Goal: Information Seeking & Learning: Understand process/instructions

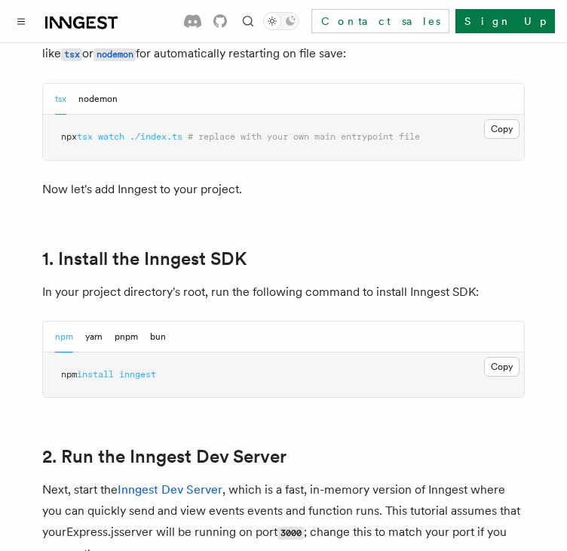
scroll to position [830, 0]
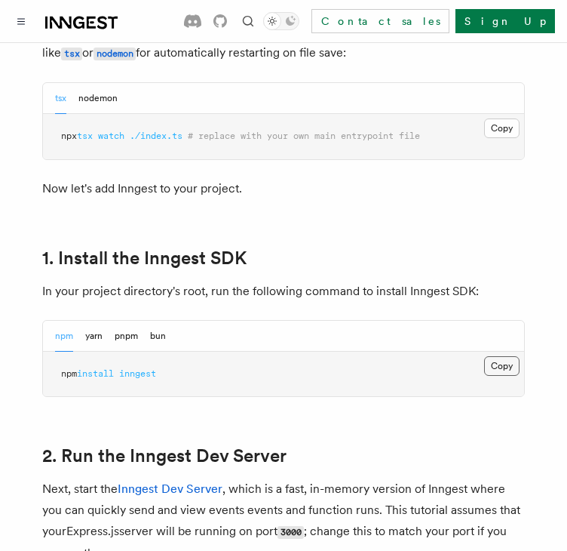
drag, startPoint x: 495, startPoint y: 366, endPoint x: 486, endPoint y: 365, distance: 9.1
click at [495, 366] on button "Copy Copied" at bounding box center [501, 366] width 35 height 20
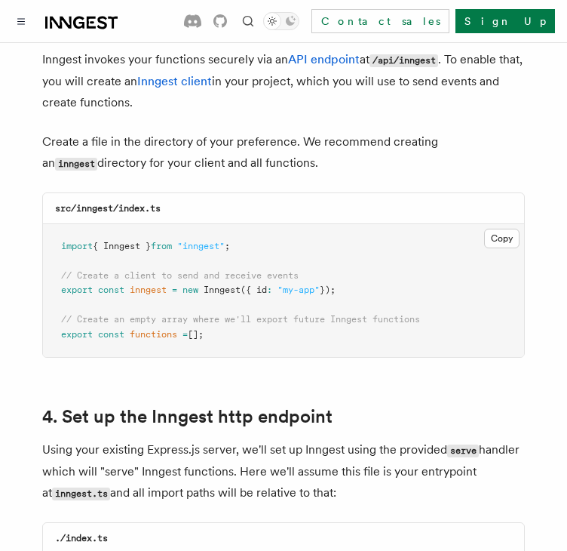
scroll to position [1961, 0]
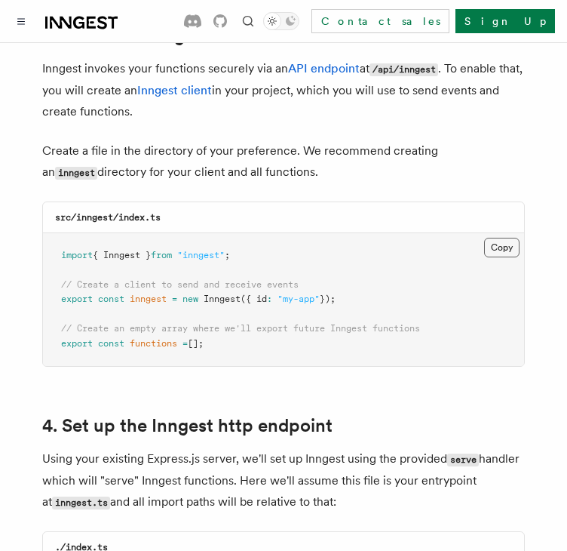
click at [488, 238] on button "Copy Copied" at bounding box center [501, 248] width 35 height 20
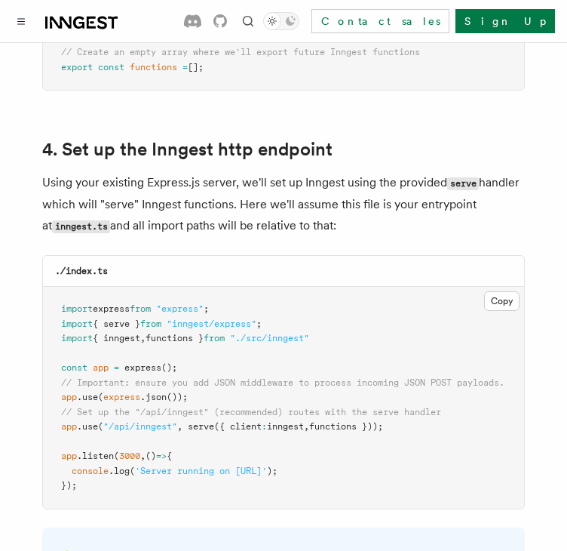
scroll to position [2263, 0]
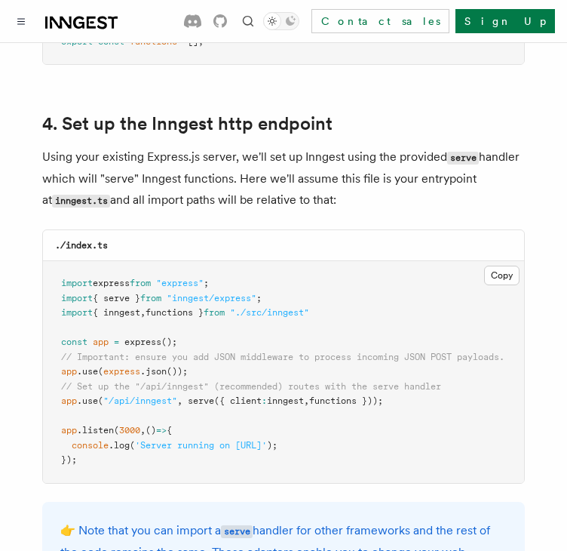
drag, startPoint x: 57, startPoint y: 385, endPoint x: 422, endPoint y: 382, distance: 365.1
click at [422, 382] on pre "import express from "express" ; import { serve } from "inngest/express" ; impor…" at bounding box center [283, 372] width 481 height 222
copy span "app .use ( "/api/inngest" , serve ({ client : inngest , functions }));"
drag, startPoint x: 290, startPoint y: 277, endPoint x: 63, endPoint y: 282, distance: 227.1
click at [63, 282] on pre "import express from "express" ; import { serve } from "inngest/express" ; impor…" at bounding box center [283, 372] width 481 height 222
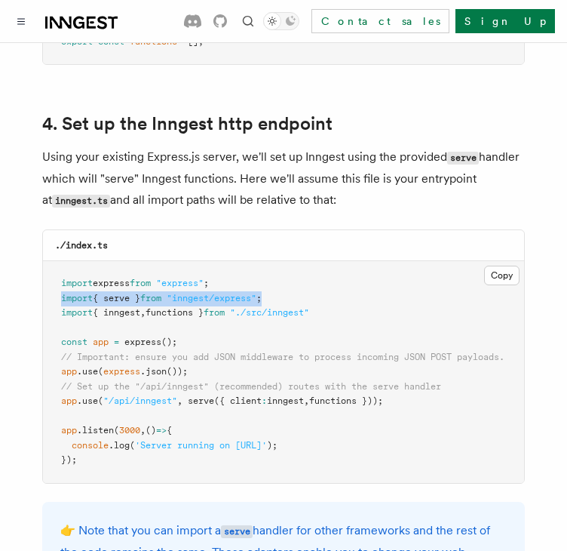
copy span "import { serve } from "inngest/express" ;"
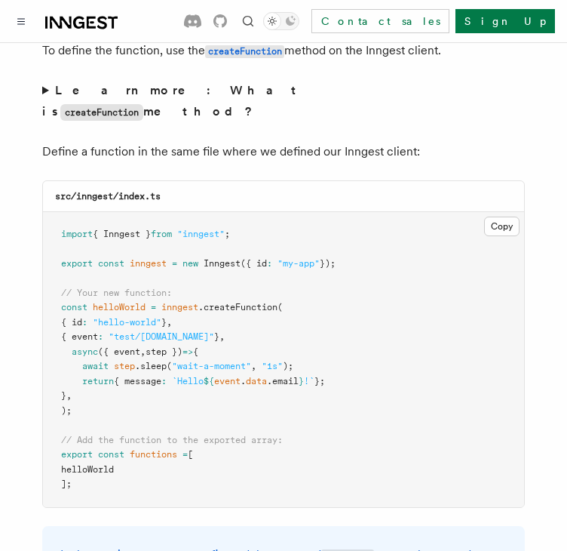
scroll to position [3017, 0]
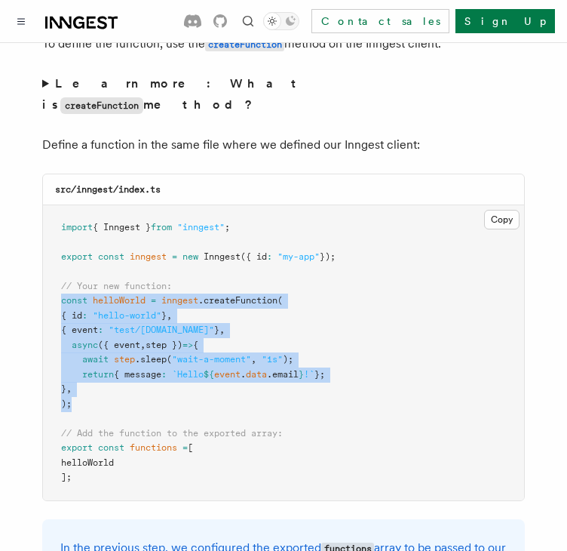
drag, startPoint x: 57, startPoint y: 278, endPoint x: 78, endPoint y: 376, distance: 99.7
click at [78, 376] on pre "import { Inngest } from "inngest" ; export const inngest = new Inngest ({ id : …" at bounding box center [283, 352] width 481 height 295
copy code "const helloWorld = inngest .createFunction ( { id : "hello-world" } , { event :…"
click at [321, 296] on pre "import { Inngest } from "inngest" ; export const inngest = new Inngest ({ id : …" at bounding box center [283, 352] width 481 height 295
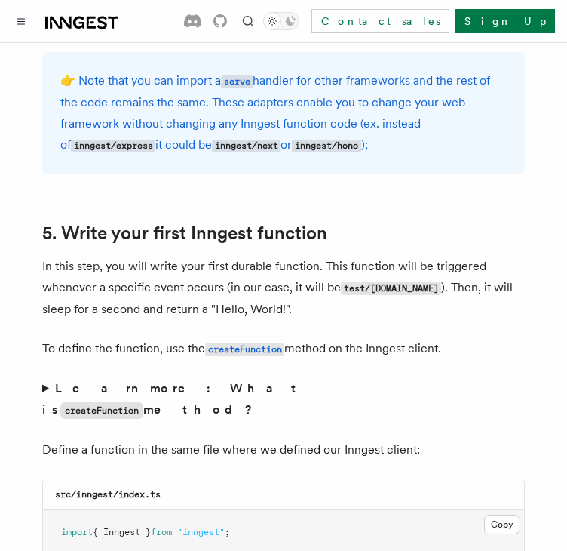
scroll to position [2716, 0]
